Goal: Transaction & Acquisition: Book appointment/travel/reservation

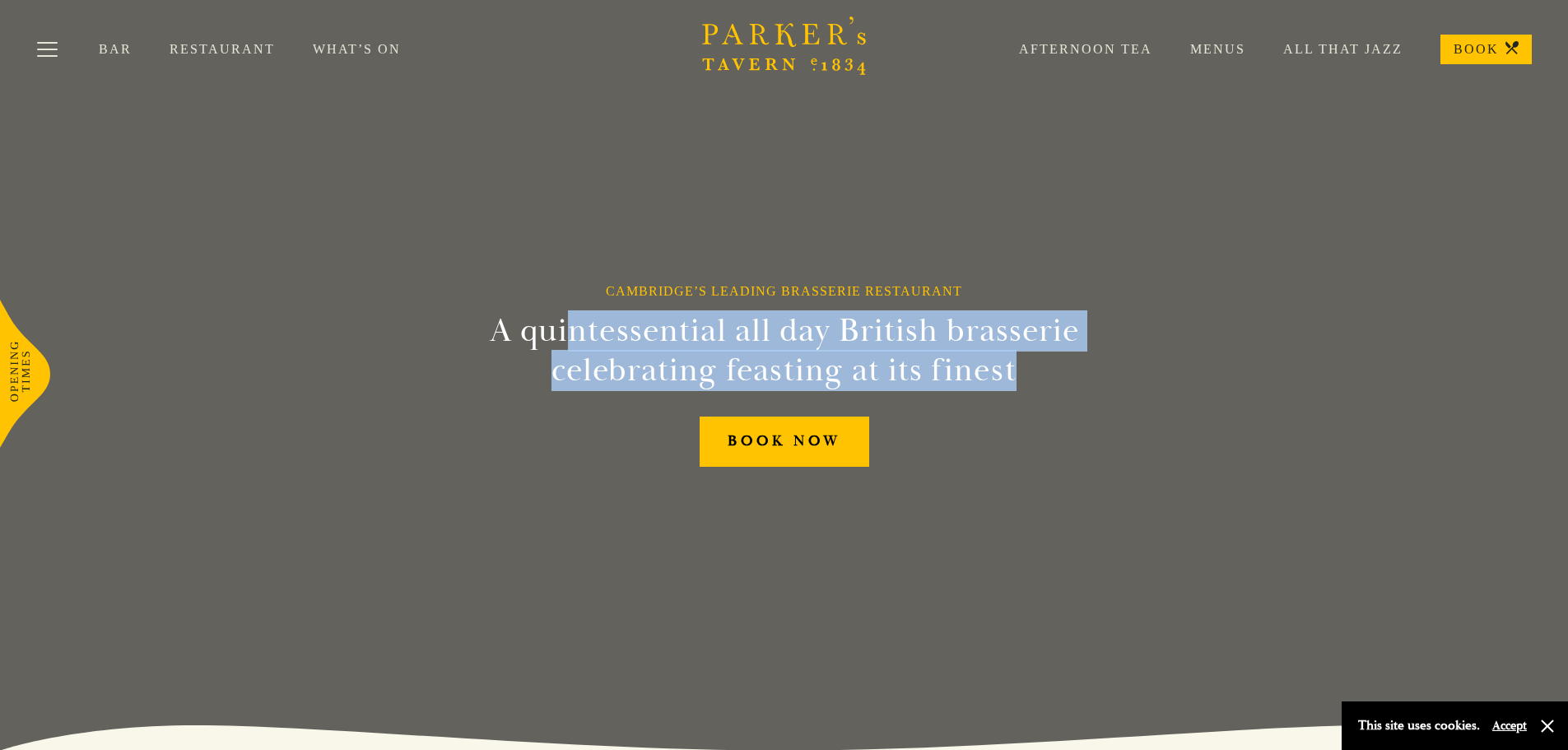
drag, startPoint x: 569, startPoint y: 339, endPoint x: 1030, endPoint y: 378, distance: 462.6
click at [1030, 378] on h2 "A quintessential all day British brasserie celebrating feasting at its finest" at bounding box center [784, 350] width 751 height 79
click at [1033, 378] on h2 "A quintessential all day British brasserie celebrating feasting at its finest" at bounding box center [784, 350] width 751 height 79
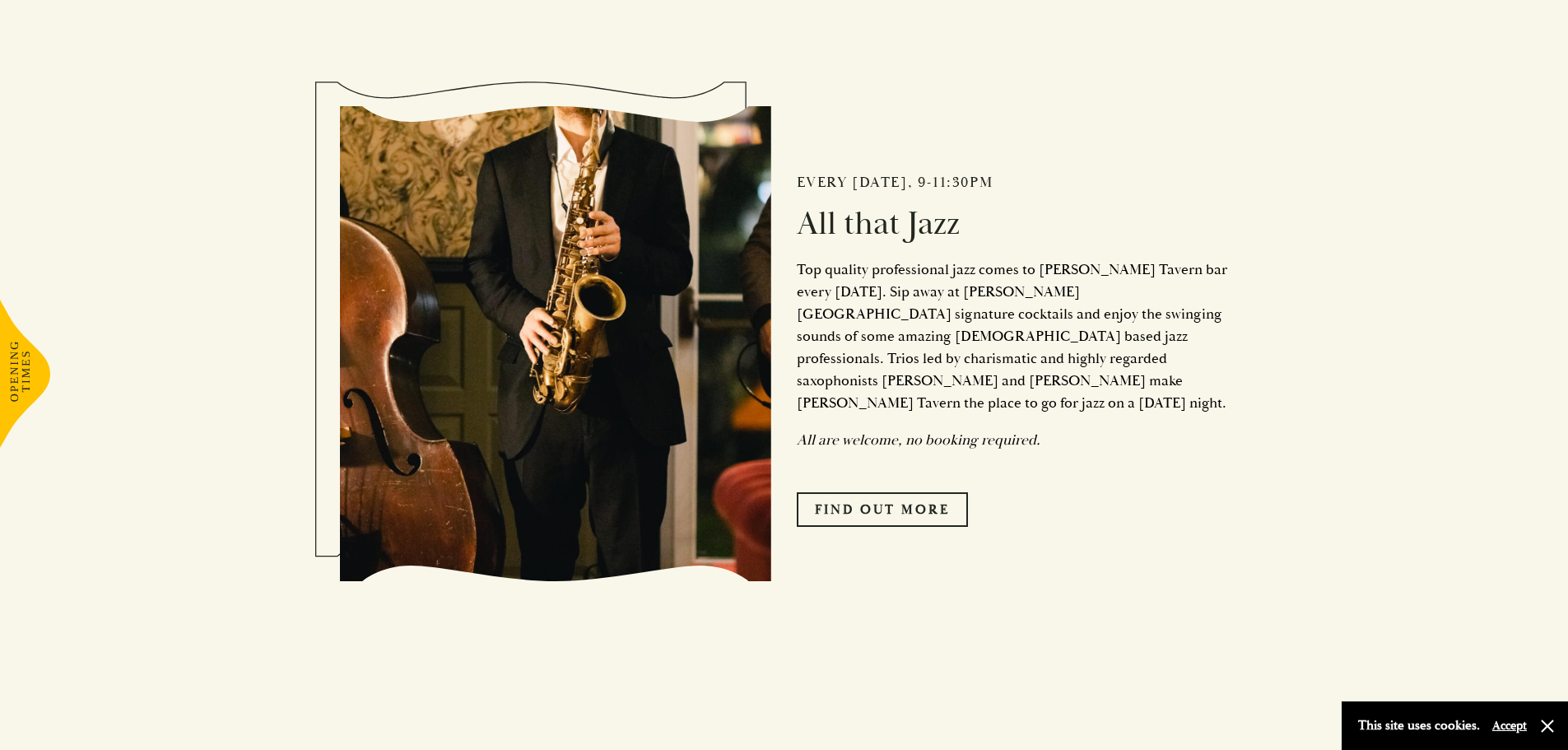
scroll to position [823, 0]
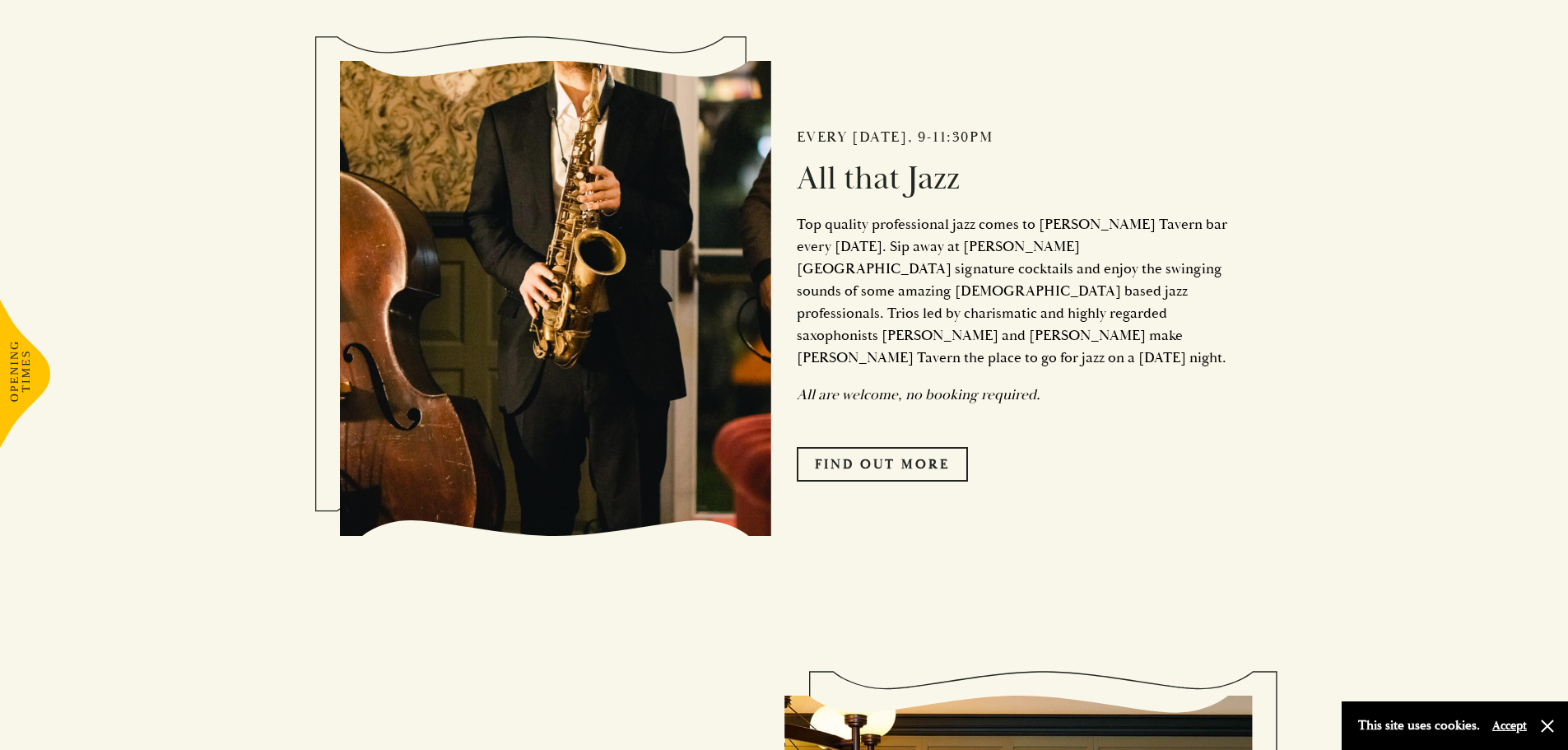
click at [1072, 309] on p "Top quality professional jazz comes to Parker’s Tavern bar every Friday. Sip aw…" at bounding box center [1013, 291] width 432 height 155
click at [1183, 320] on p "Top quality professional jazz comes to Parker’s Tavern bar every Friday. Sip aw…" at bounding box center [1013, 291] width 432 height 155
click at [1181, 320] on p "Top quality professional jazz comes to Parker’s Tavern bar every Friday. Sip aw…" at bounding box center [1013, 291] width 432 height 155
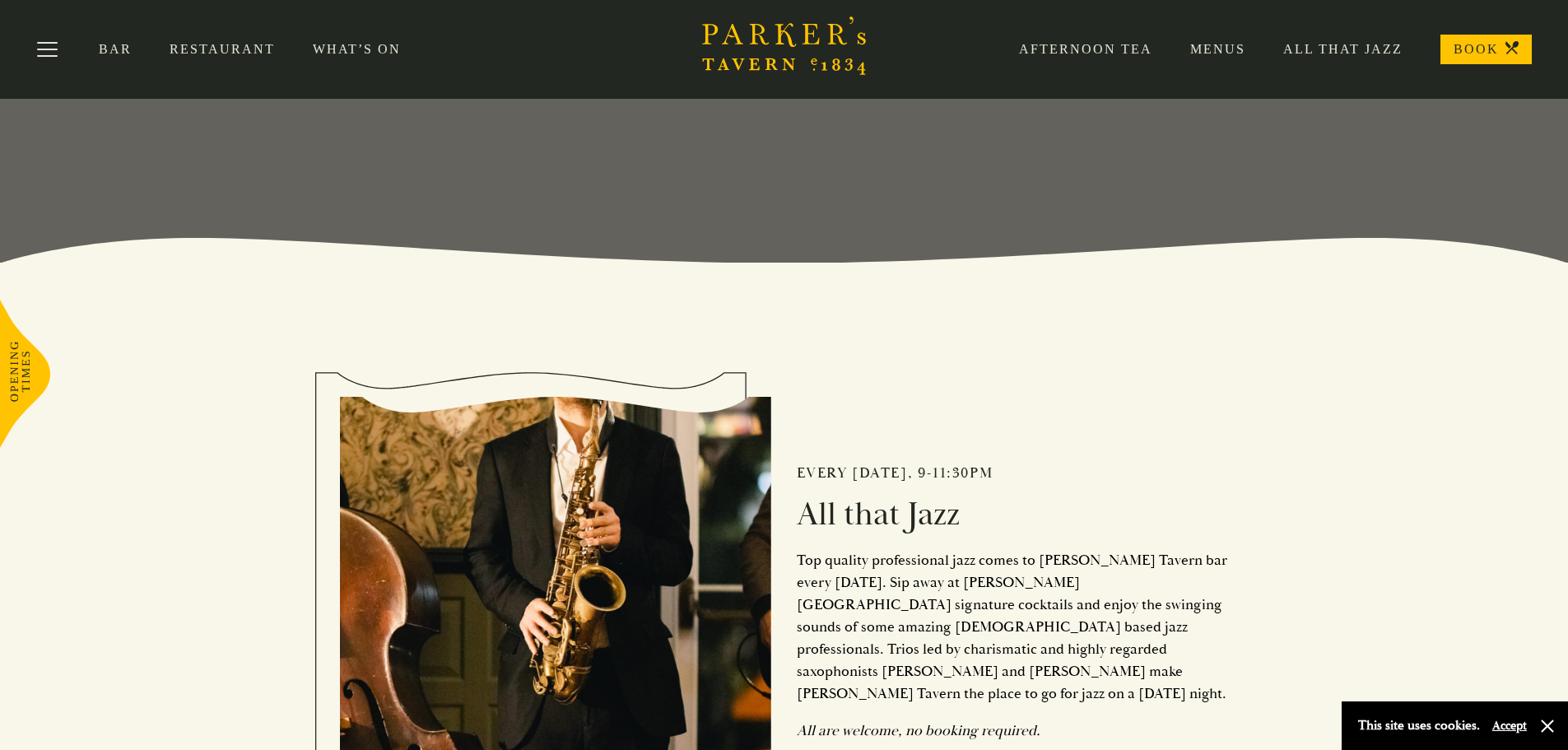
scroll to position [0, 0]
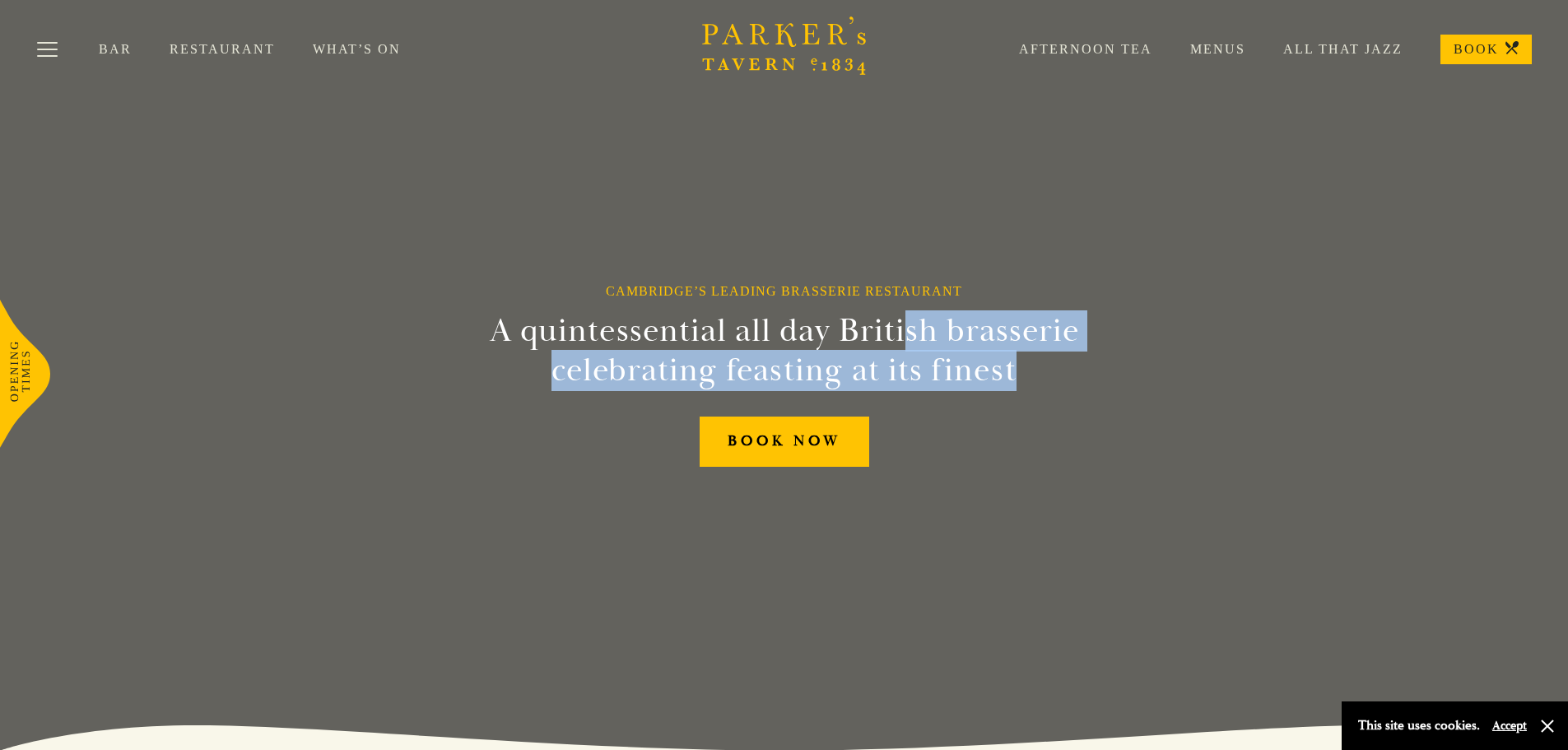
drag, startPoint x: 903, startPoint y: 339, endPoint x: 1025, endPoint y: 355, distance: 123.0
click at [1025, 355] on h2 "A quintessential all day British brasserie celebrating feasting at its finest" at bounding box center [784, 350] width 751 height 79
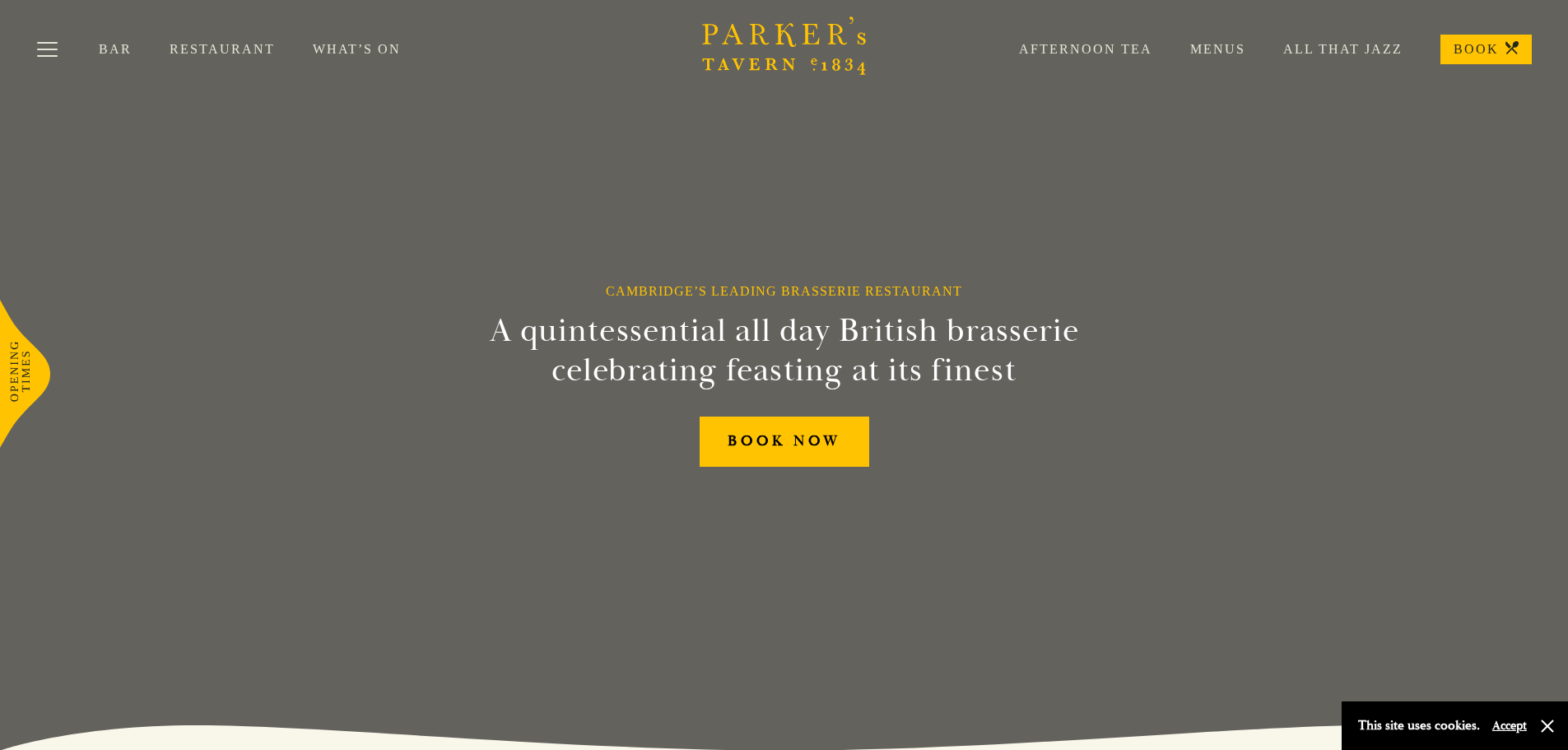
click at [1357, 49] on link "All That Jazz" at bounding box center [1323, 49] width 157 height 16
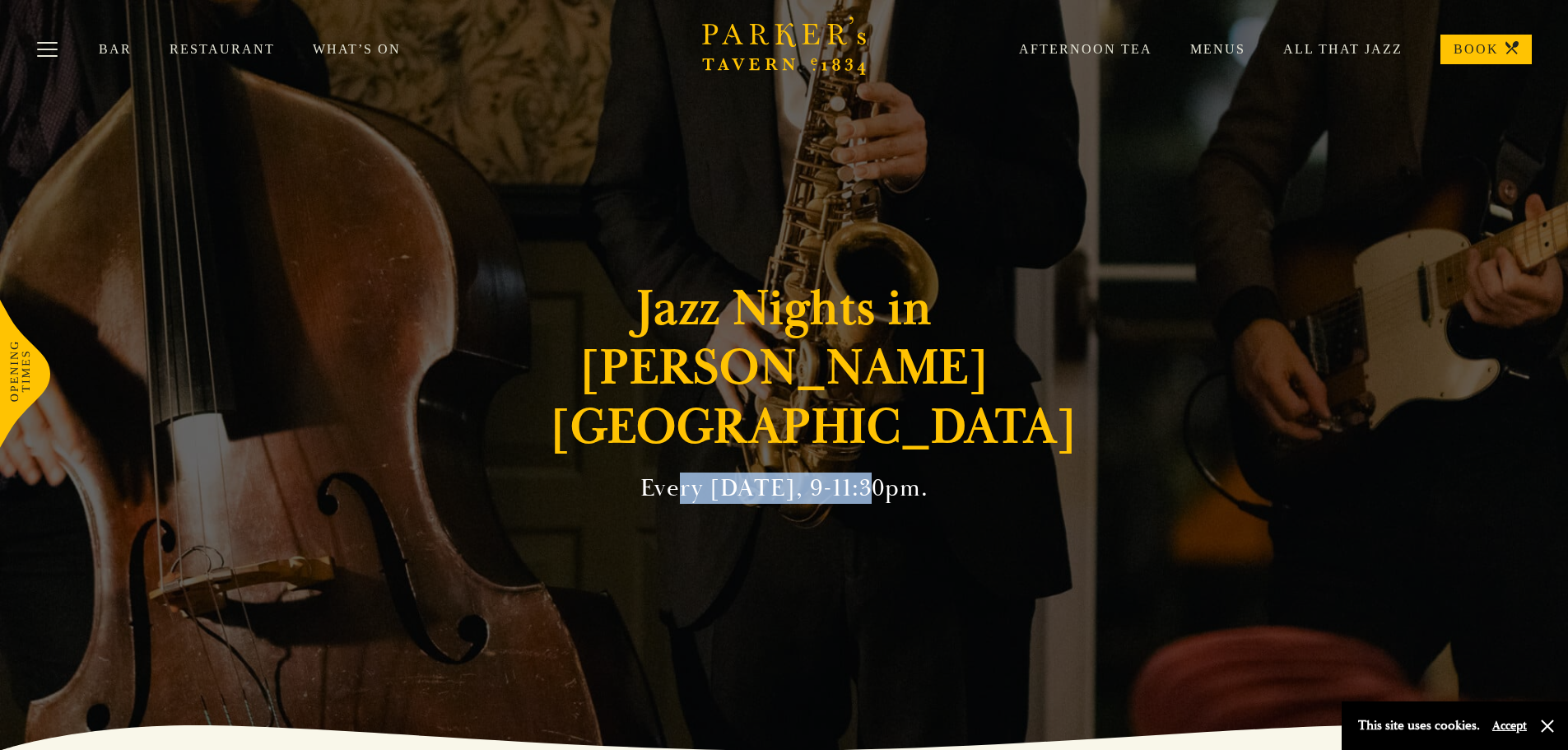
drag, startPoint x: 797, startPoint y: 455, endPoint x: 863, endPoint y: 454, distance: 66.0
click at [863, 473] on h2 "Every [DATE], 9-11:30pm." at bounding box center [784, 488] width 288 height 30
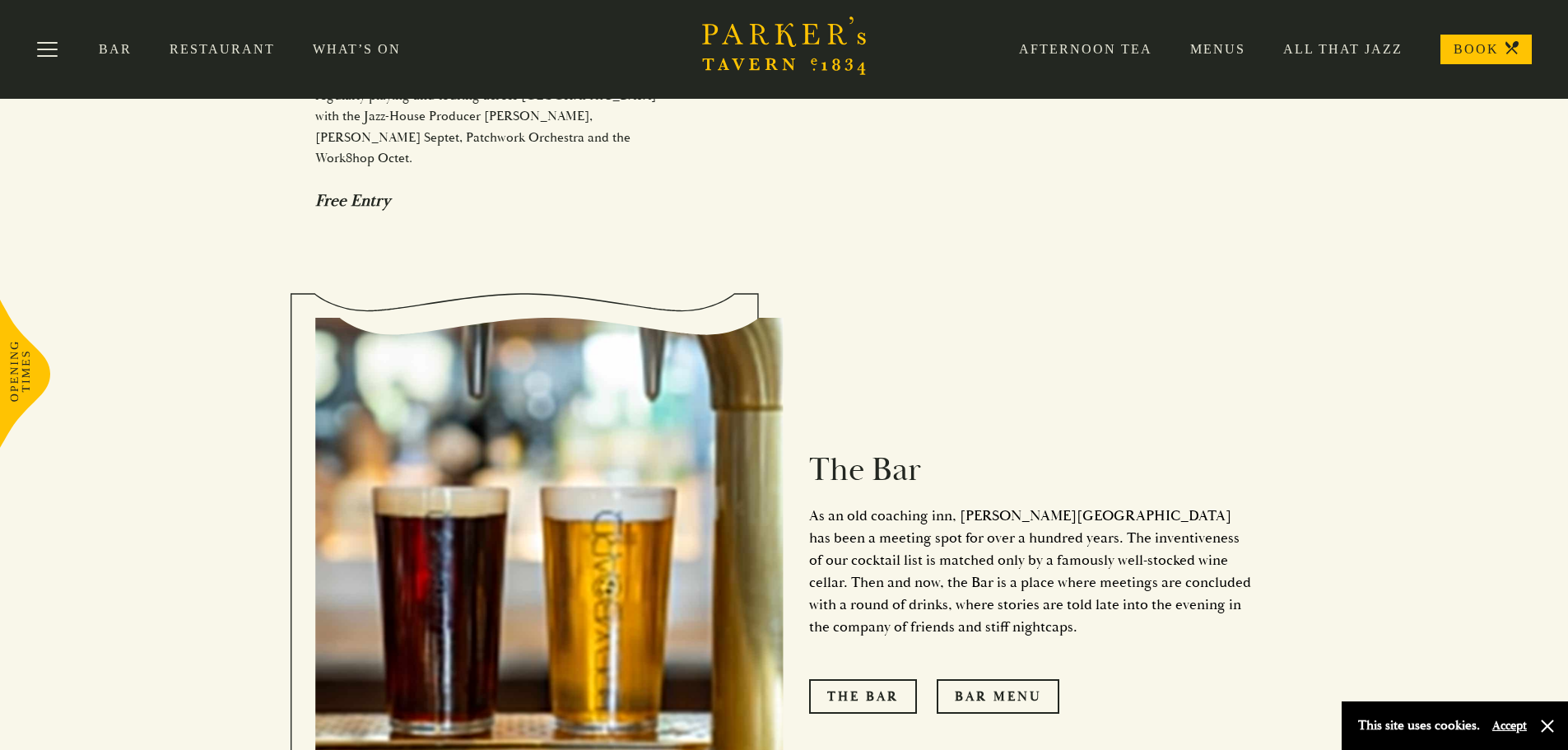
scroll to position [1235, 0]
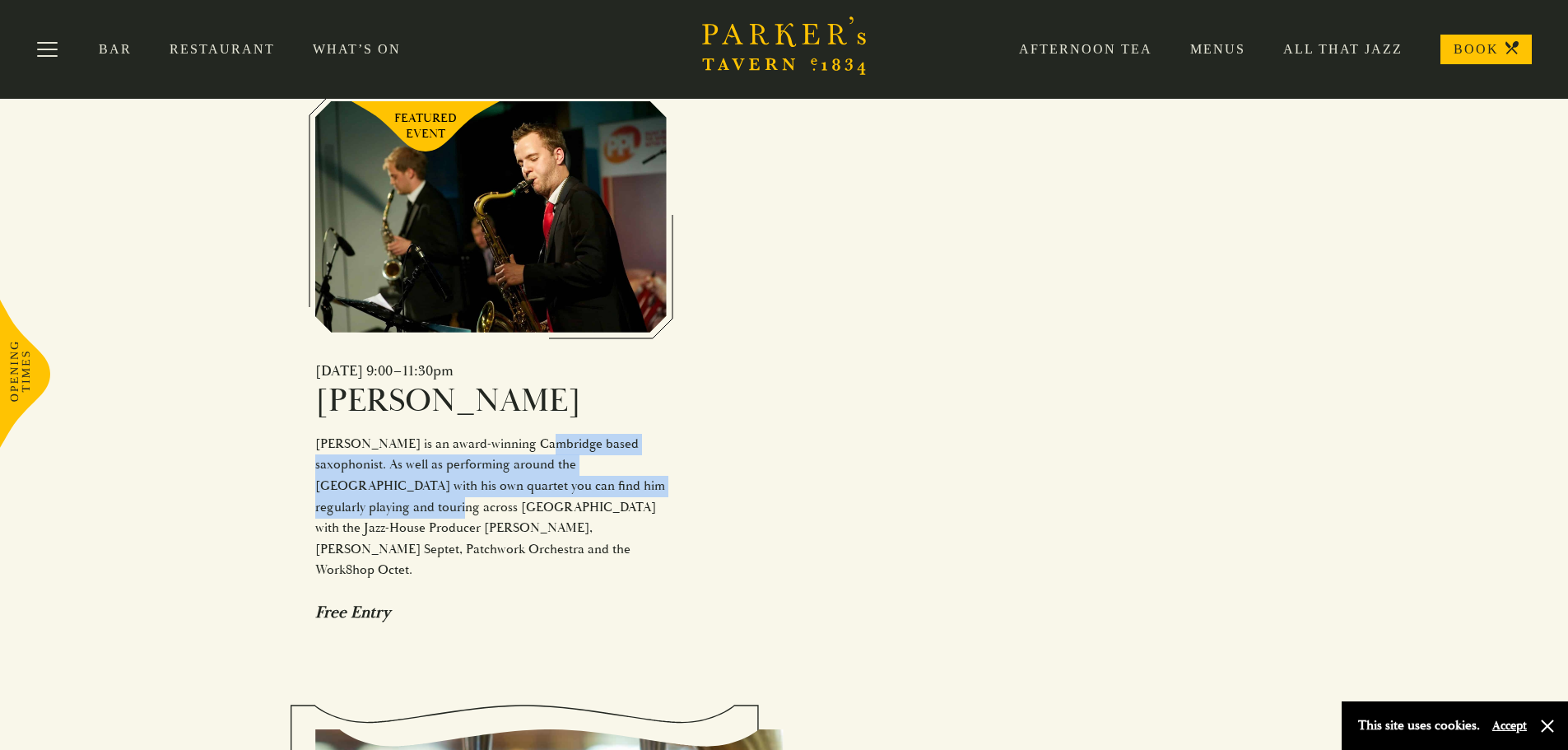
drag, startPoint x: 628, startPoint y: 428, endPoint x: 646, endPoint y: 441, distance: 22.2
click at [645, 438] on div "Sam Miles is an award-winning Cambridge based saxophonist. As well as performin…" at bounding box center [490, 508] width 351 height 148
click at [645, 441] on div "Sam Miles is an award-winning Cambridge based saxophonist. As well as performin…" at bounding box center [490, 508] width 351 height 148
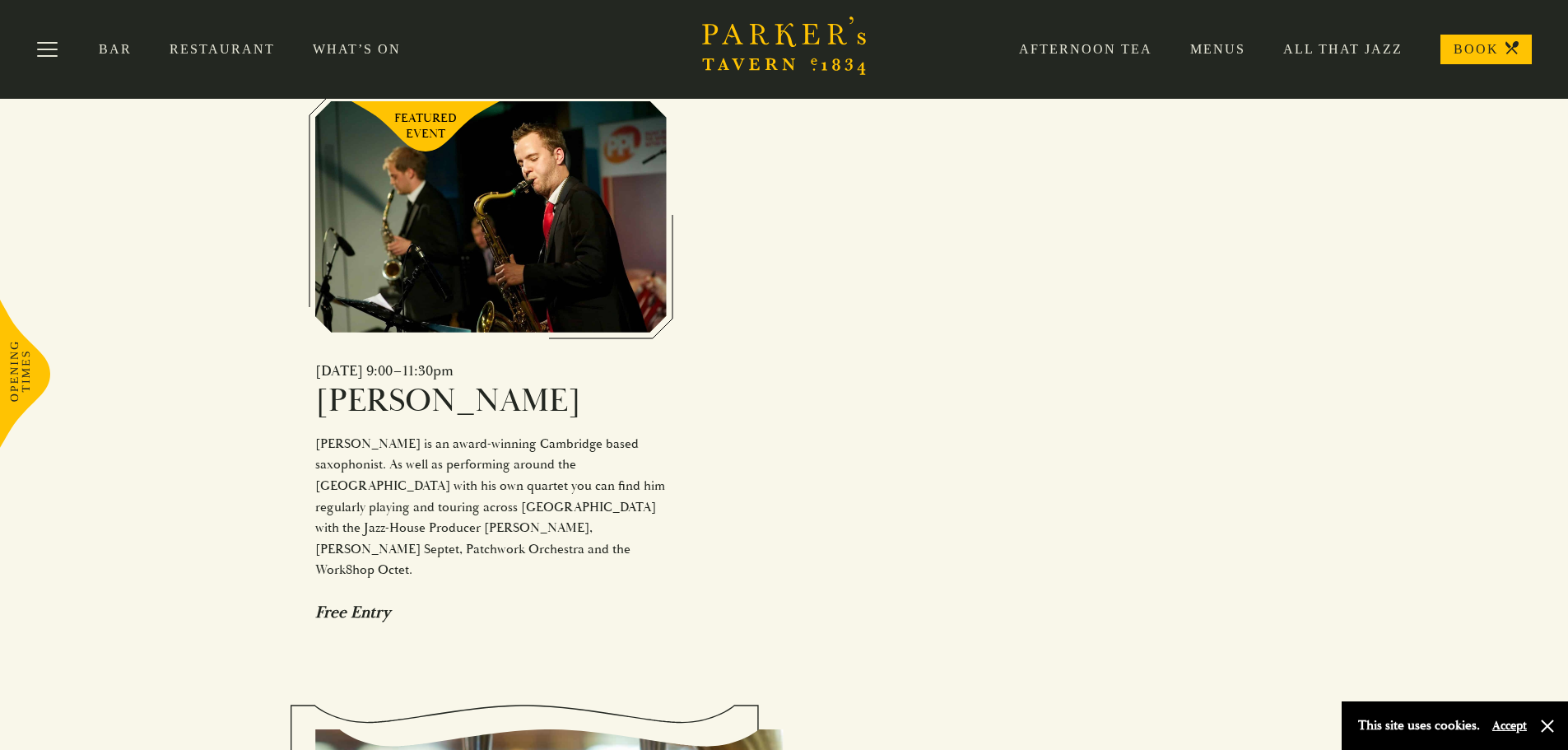
click at [660, 484] on div "Fri 3 October 2025 | 9:00–11:30pm Sam Miles Sam Miles is an award-winning Cambr…" at bounding box center [490, 491] width 351 height 261
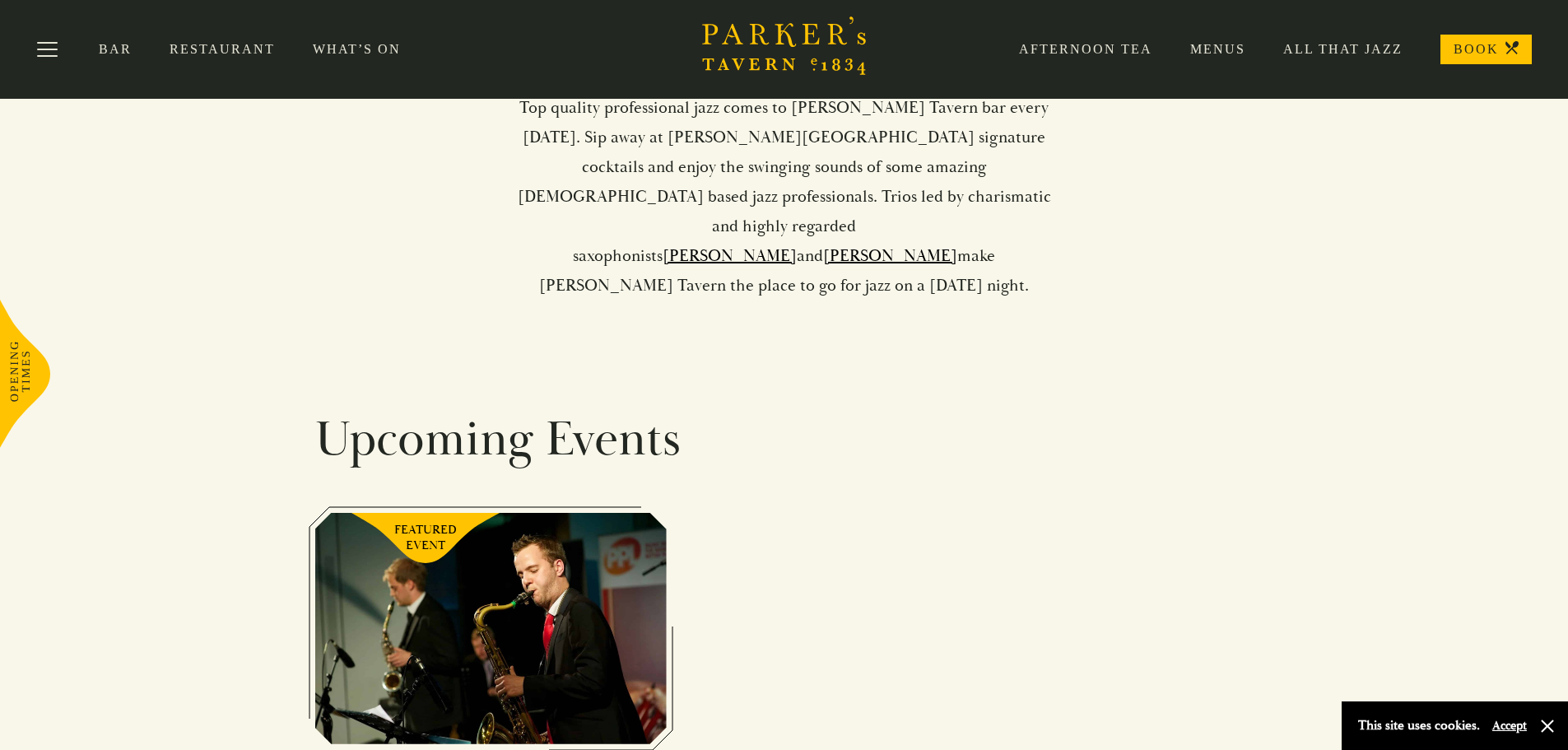
scroll to position [411, 0]
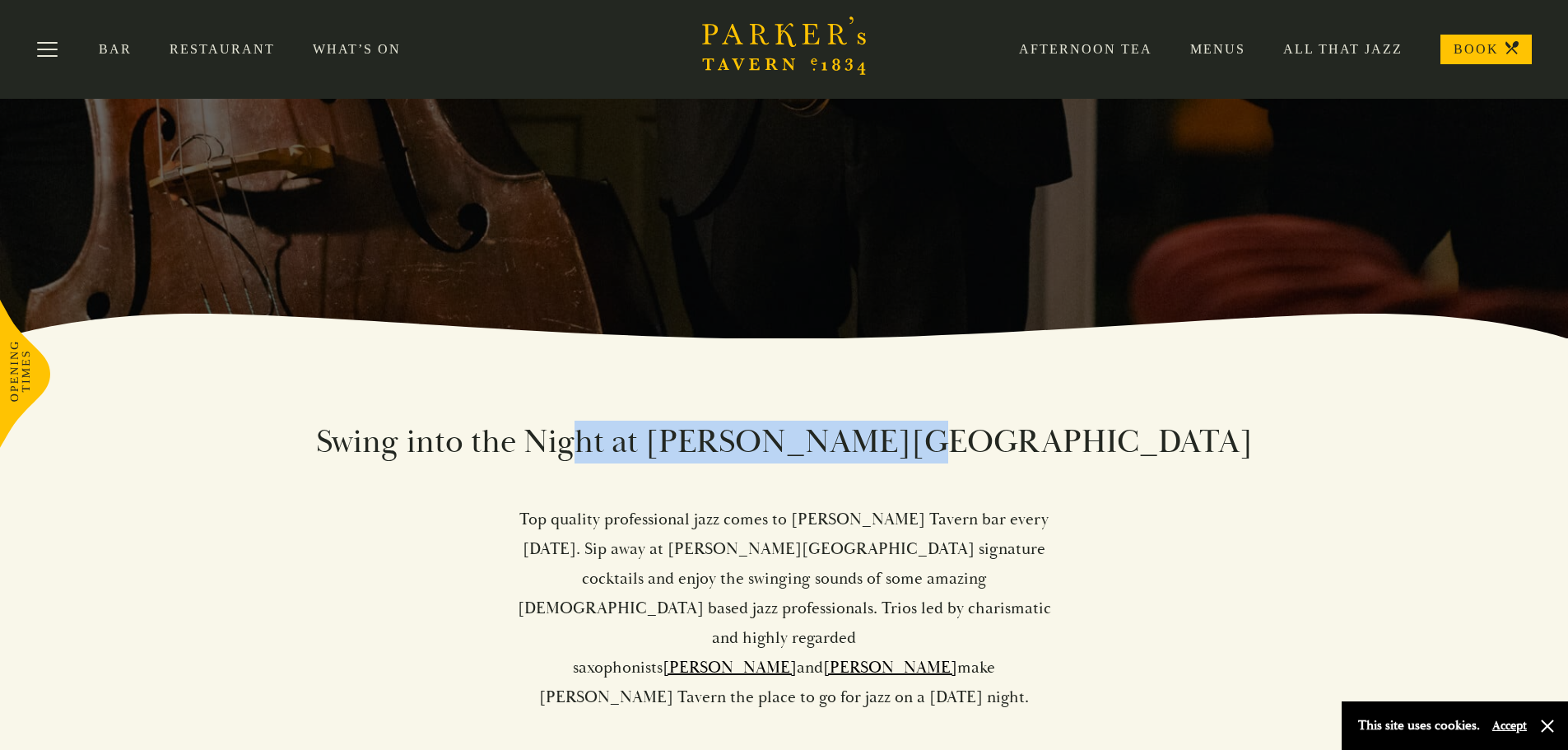
drag, startPoint x: 936, startPoint y: 438, endPoint x: 1062, endPoint y: 438, distance: 126.0
click at [1062, 438] on h2 "Swing into the Night at Parker’s Tavern" at bounding box center [784, 442] width 938 height 43
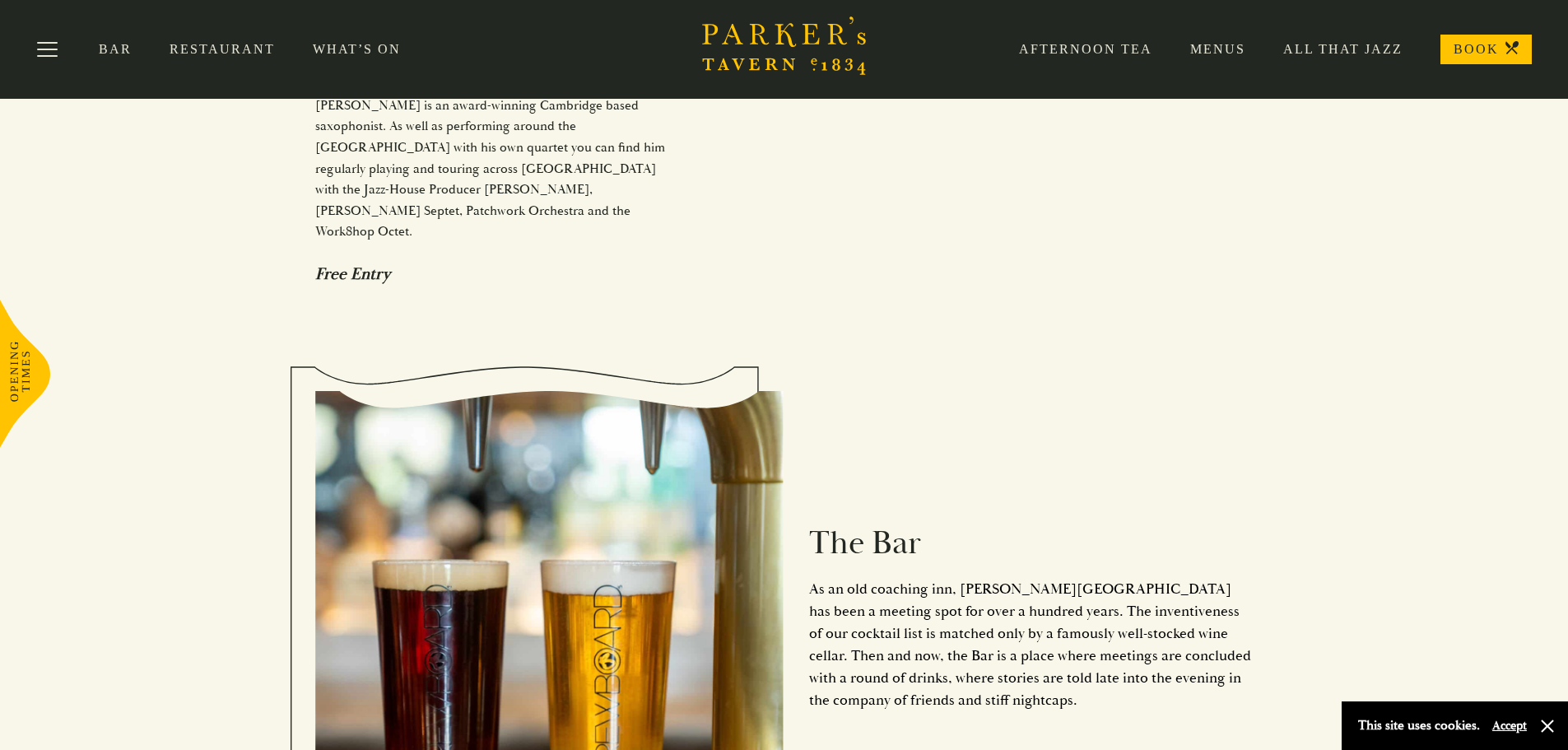
scroll to position [1161, 0]
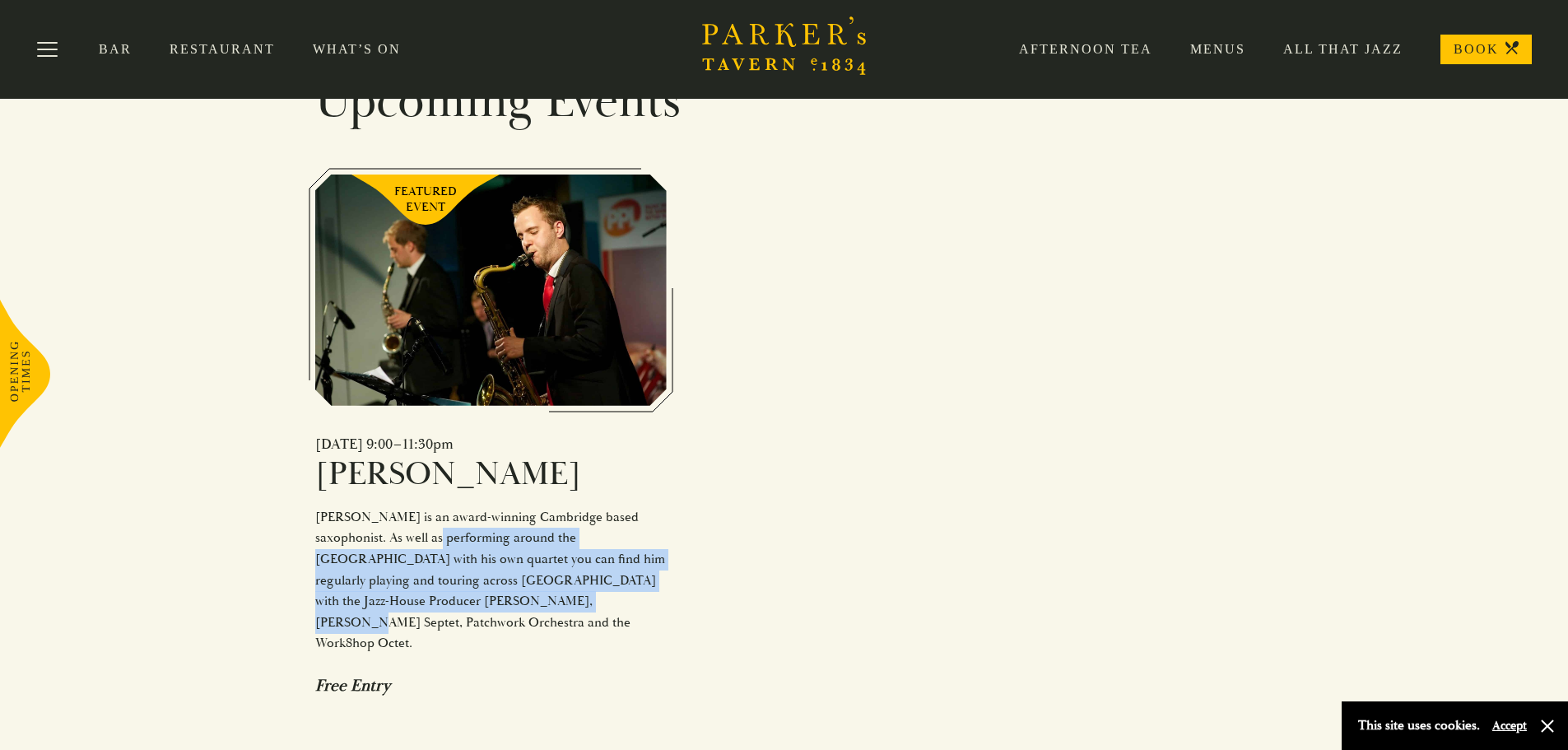
drag, startPoint x: 387, startPoint y: 485, endPoint x: 472, endPoint y: 537, distance: 99.6
click at [472, 537] on div "Sam Miles is an award-winning Cambridge based saxophonist. As well as performin…" at bounding box center [490, 581] width 351 height 148
click at [472, 538] on div "Sam Miles is an award-winning Cambridge based saxophonist. As well as performin…" at bounding box center [490, 581] width 351 height 148
drag, startPoint x: 581, startPoint y: 550, endPoint x: 443, endPoint y: 477, distance: 156.1
click at [443, 507] on div "Sam Miles is an award-winning Cambridge based saxophonist. As well as performin…" at bounding box center [490, 581] width 351 height 148
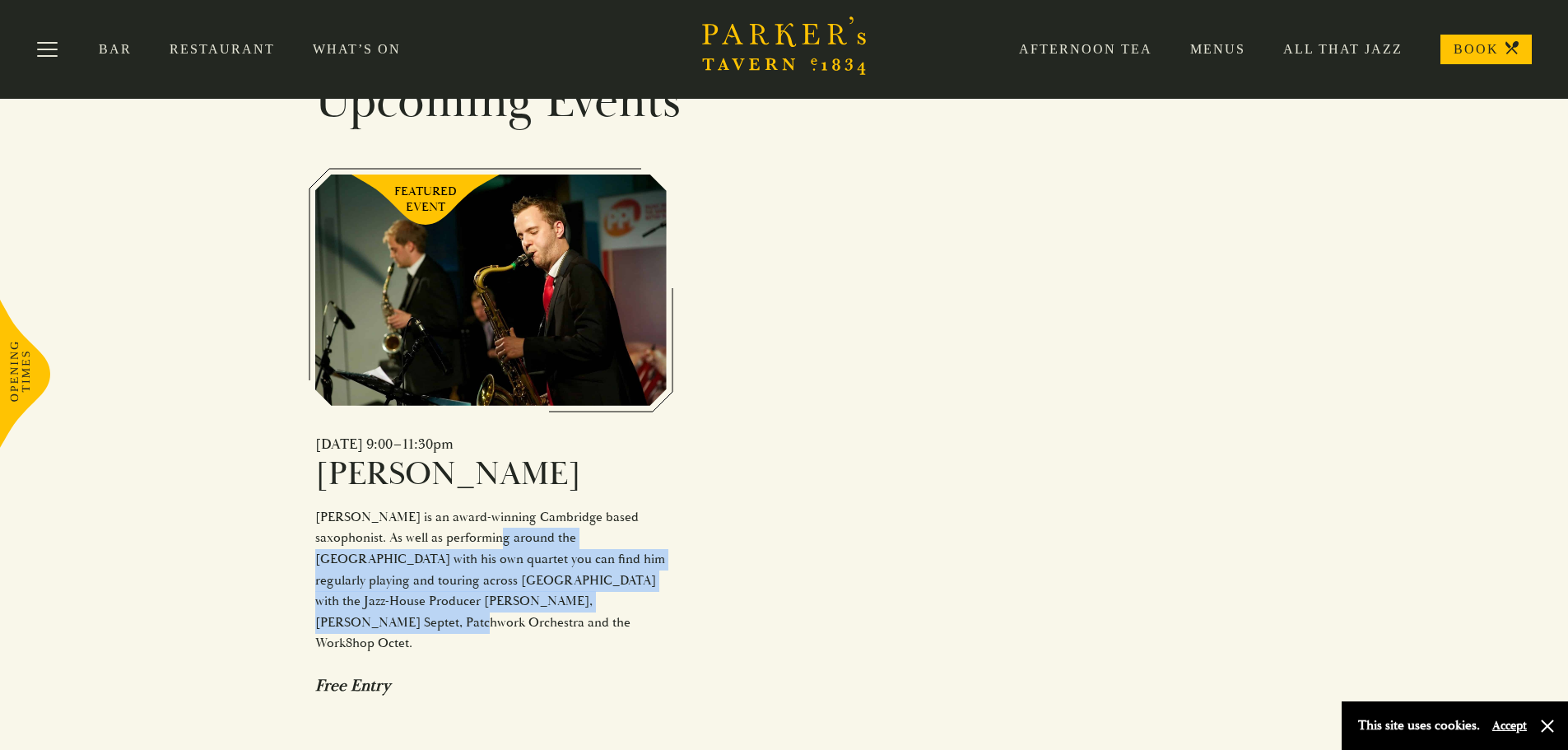
click at [443, 507] on div "Sam Miles is an award-winning Cambridge based saxophonist. As well as performin…" at bounding box center [490, 581] width 351 height 148
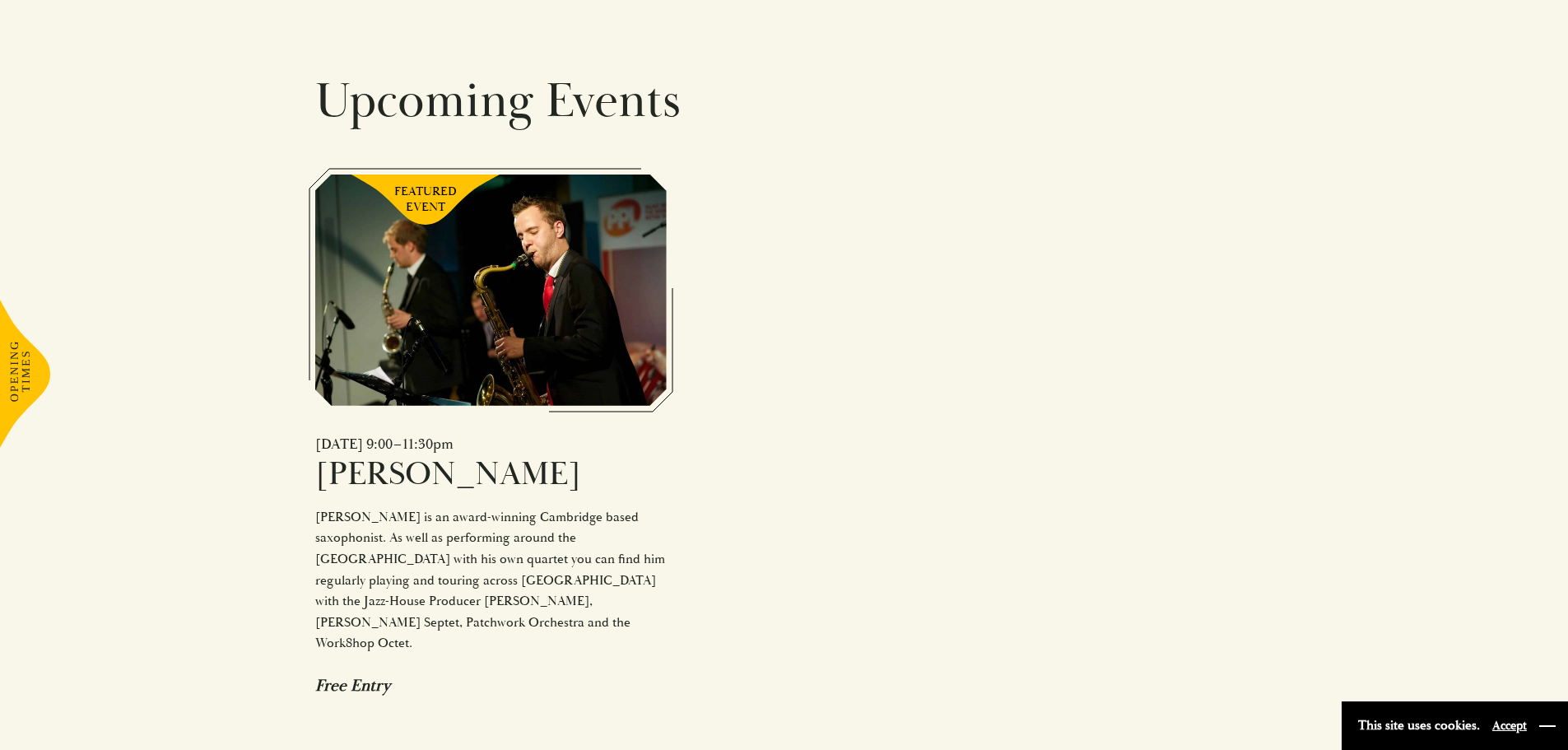
click at [1540, 720] on button "button" at bounding box center [1546, 726] width 16 height 16
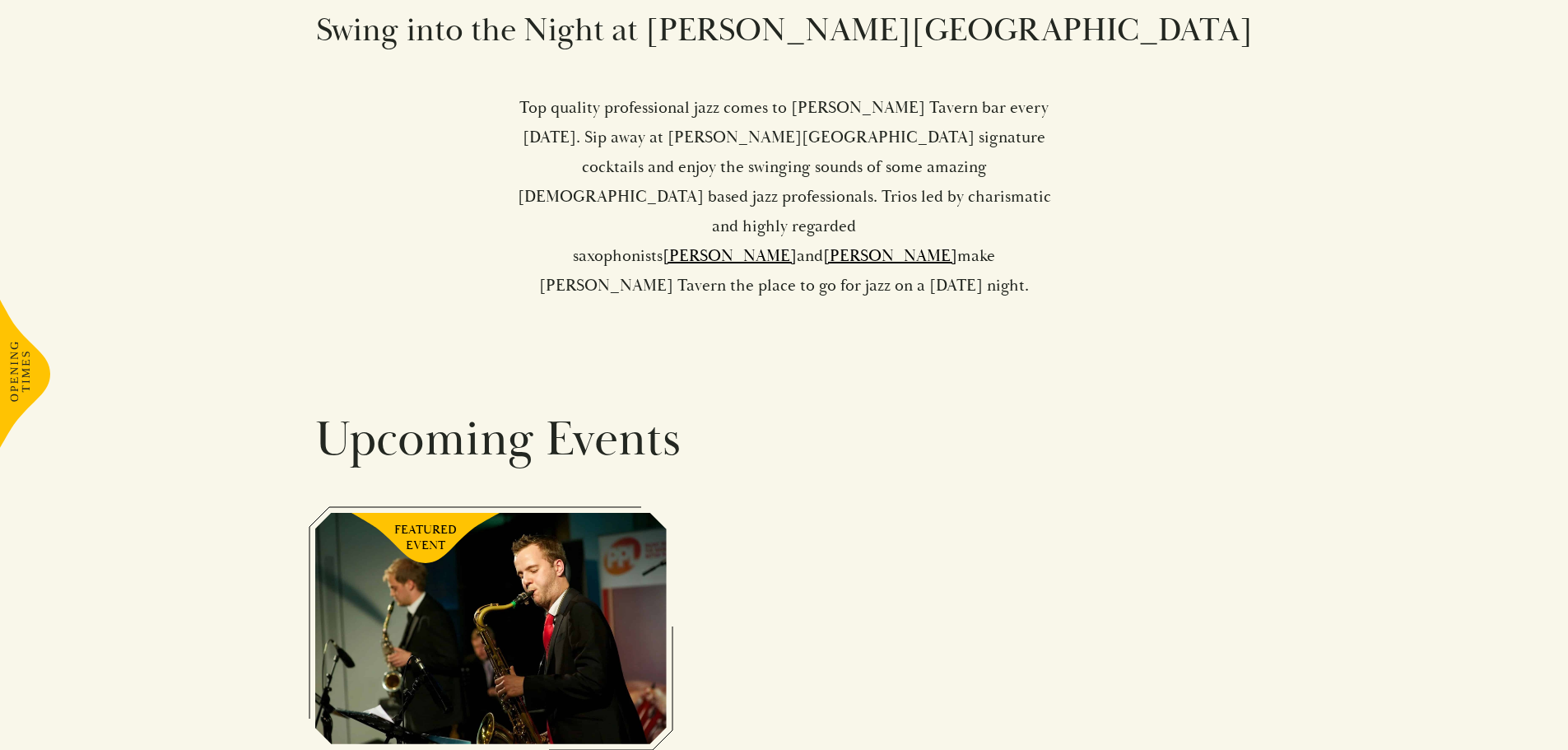
scroll to position [0, 0]
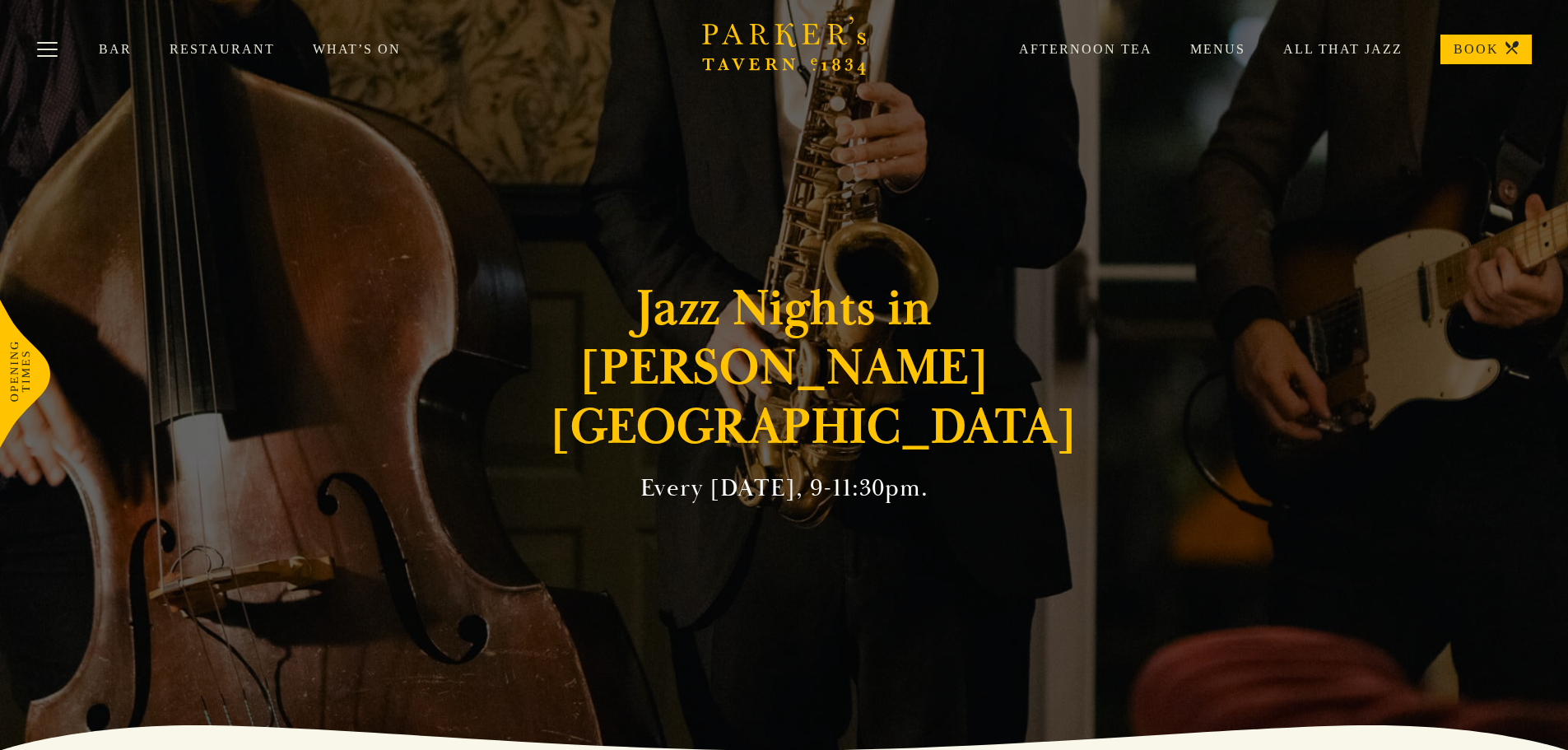
click at [1240, 46] on link "Menus" at bounding box center [1198, 49] width 93 height 16
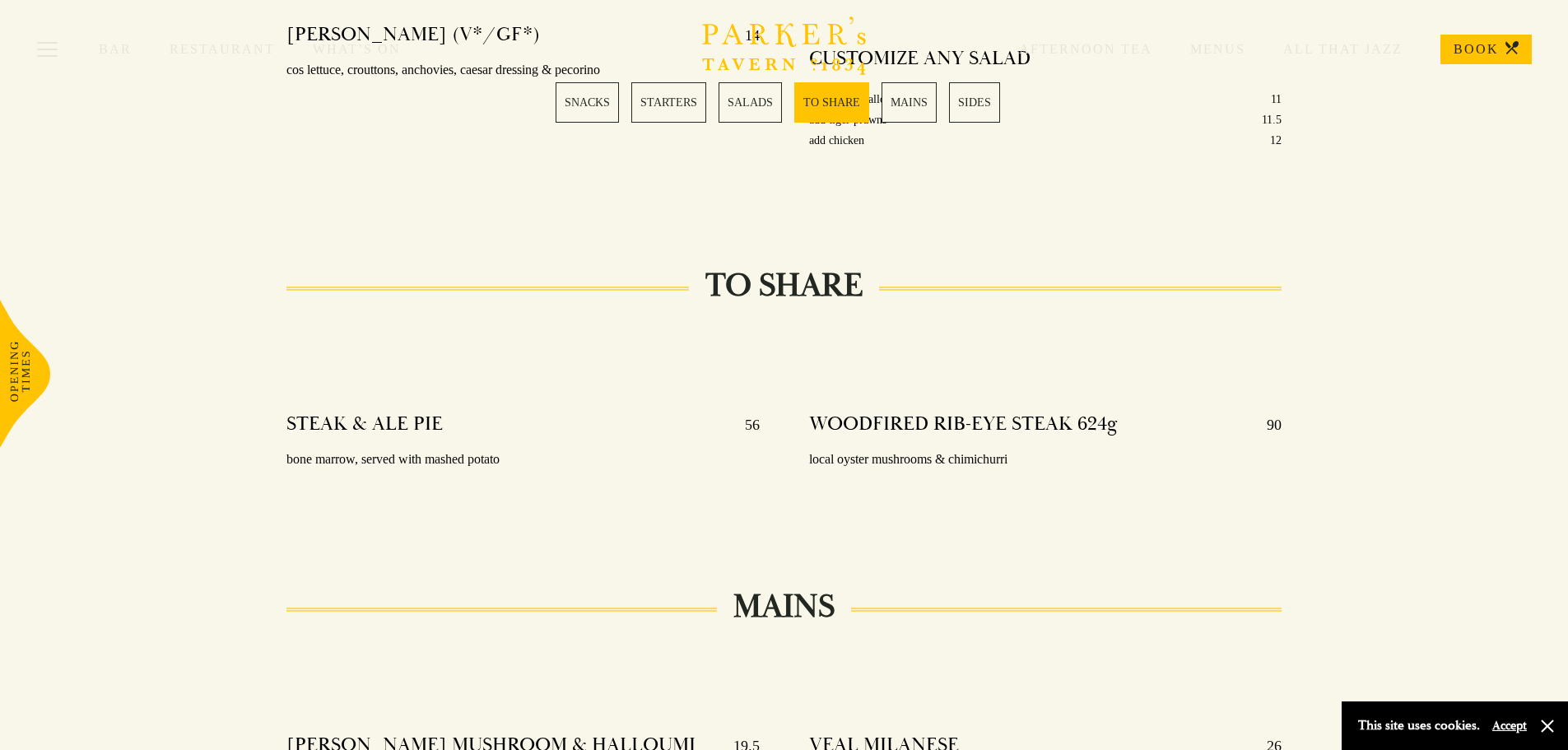
scroll to position [2736, 0]
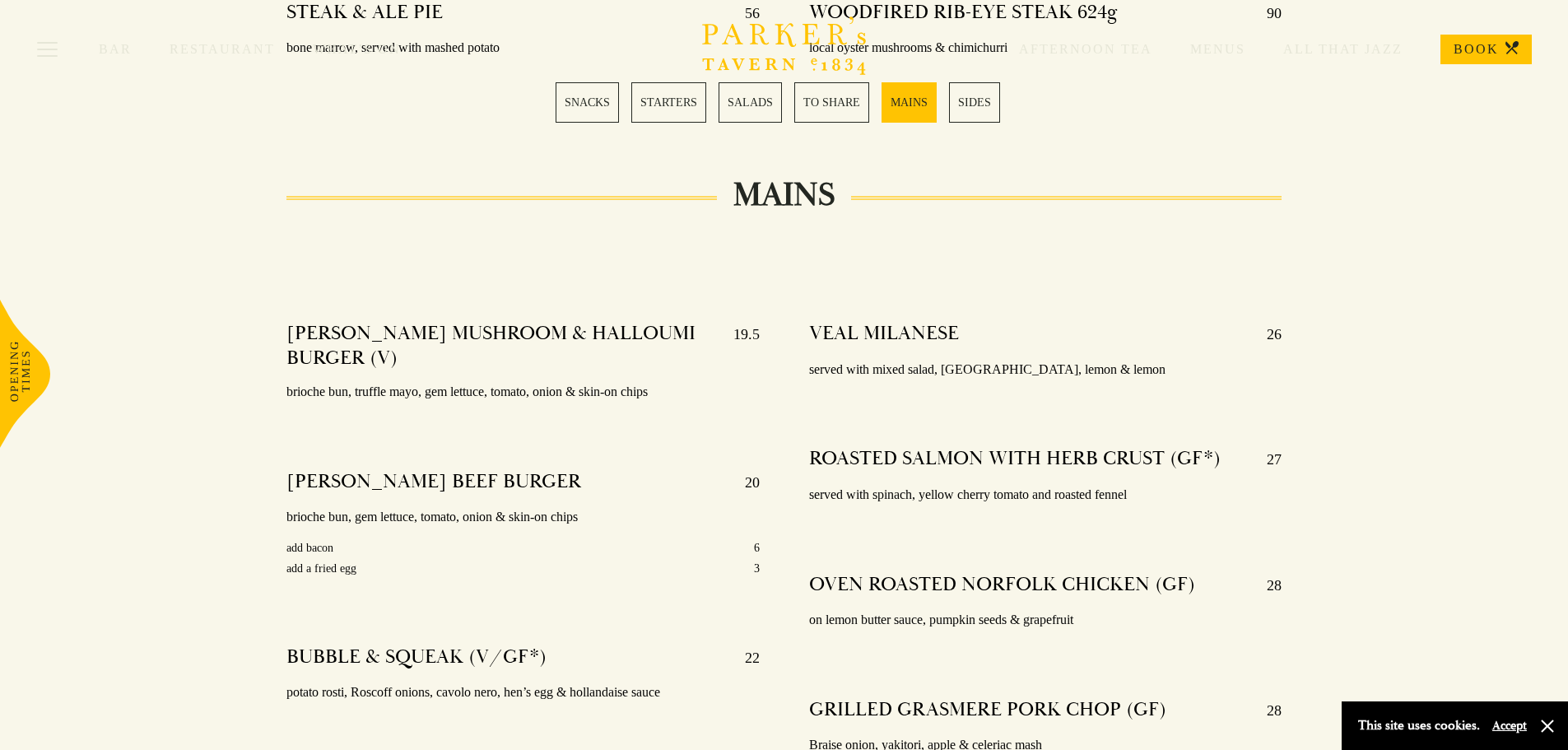
click at [1457, 44] on link "BOOK" at bounding box center [1486, 49] width 91 height 30
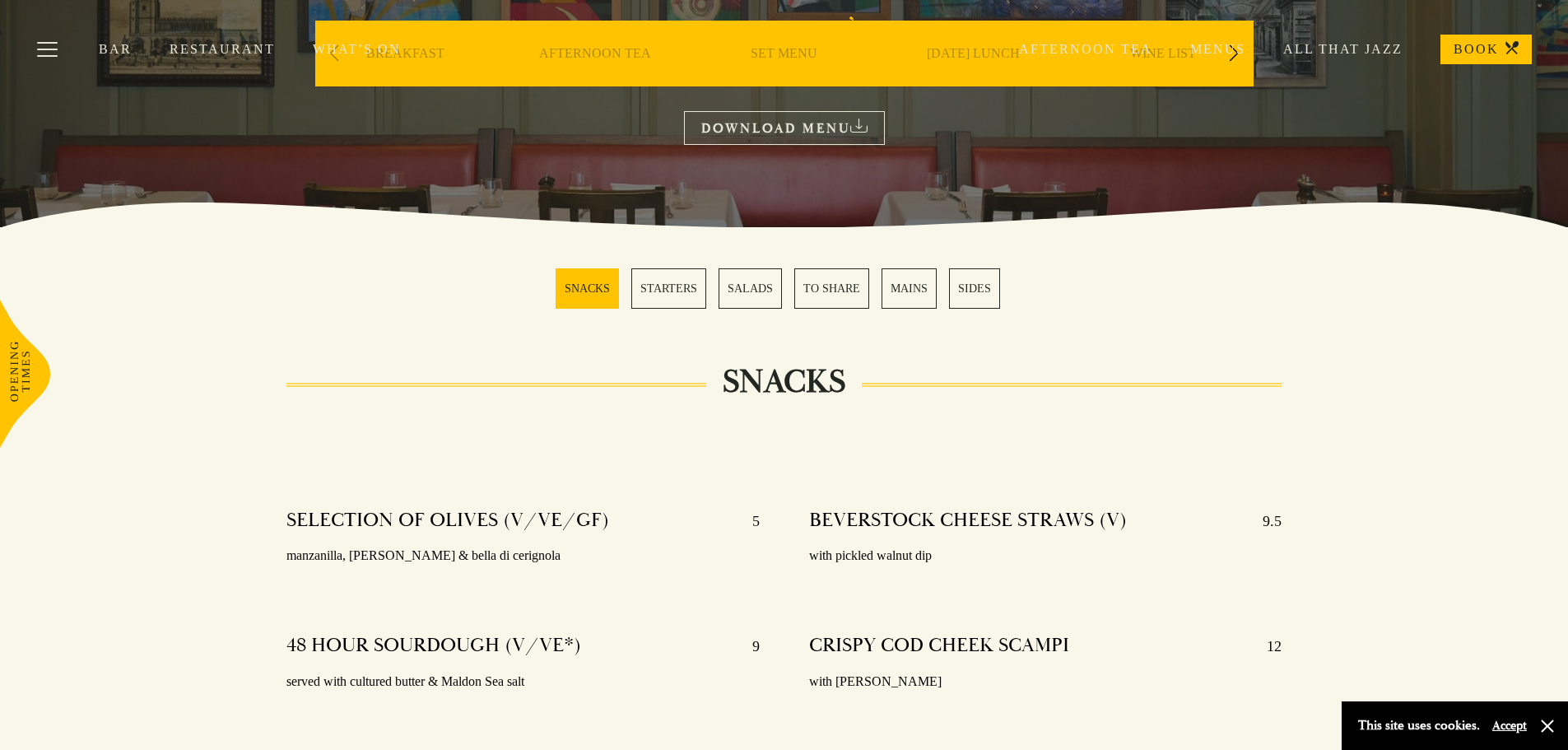
scroll to position [0, 0]
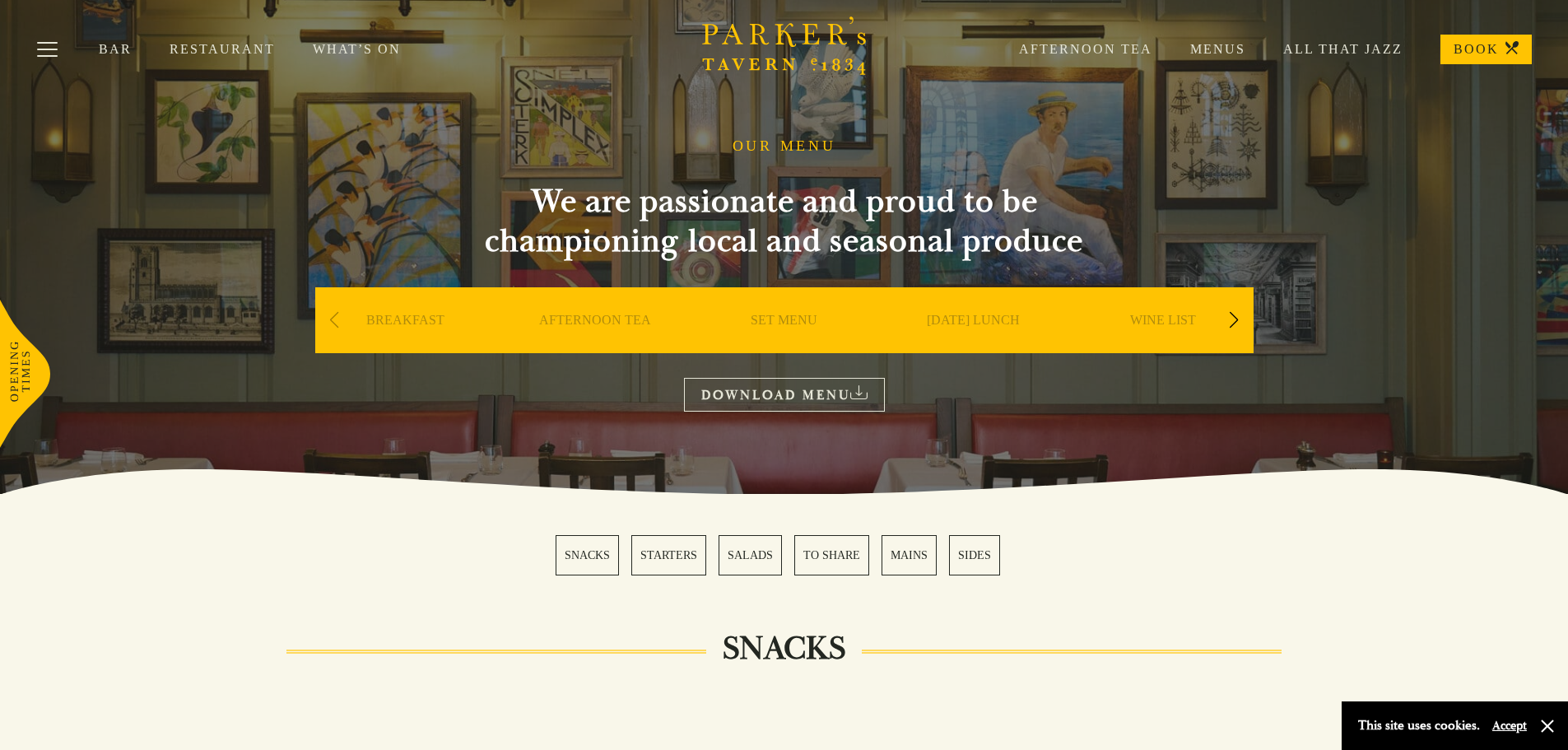
click at [767, 392] on link "DOWNLOAD MENU" at bounding box center [784, 394] width 200 height 34
click at [1161, 320] on link "WINE LIST" at bounding box center [1163, 345] width 66 height 66
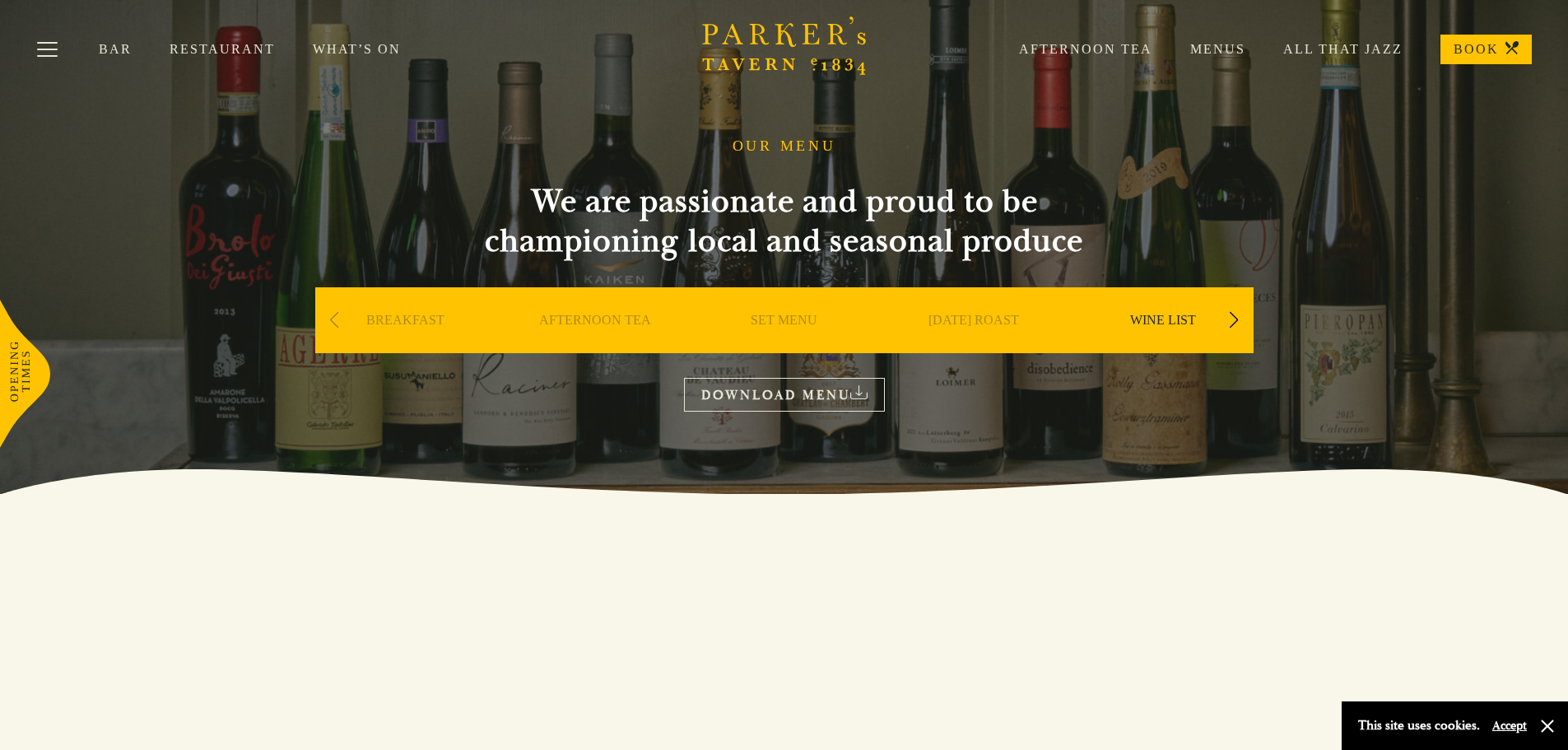
click at [412, 322] on link "BREAKFAST" at bounding box center [405, 345] width 78 height 66
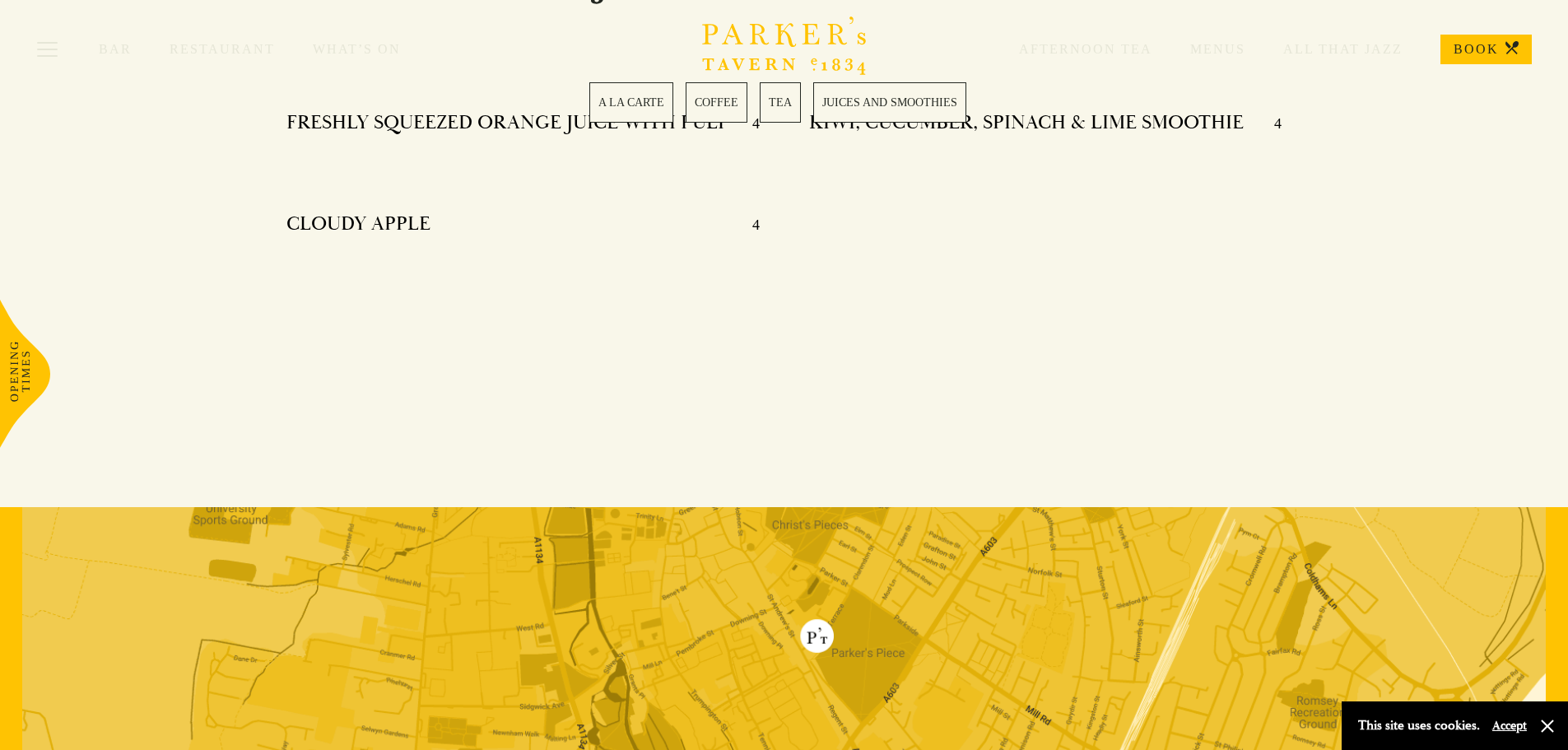
scroll to position [2974, 0]
